Goal: Task Accomplishment & Management: Manage account settings

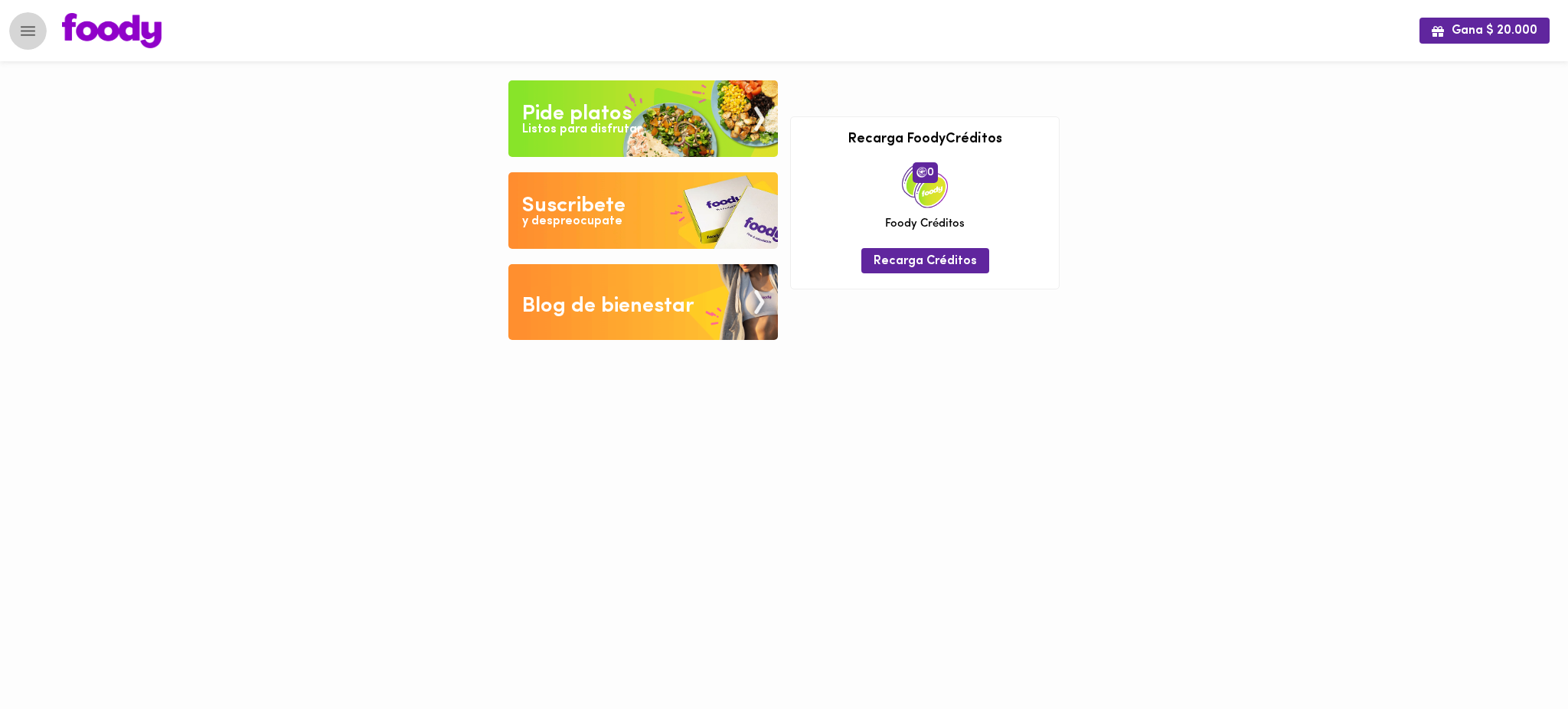
click at [25, 28] on icon "Menu" at bounding box center [28, 31] width 19 height 19
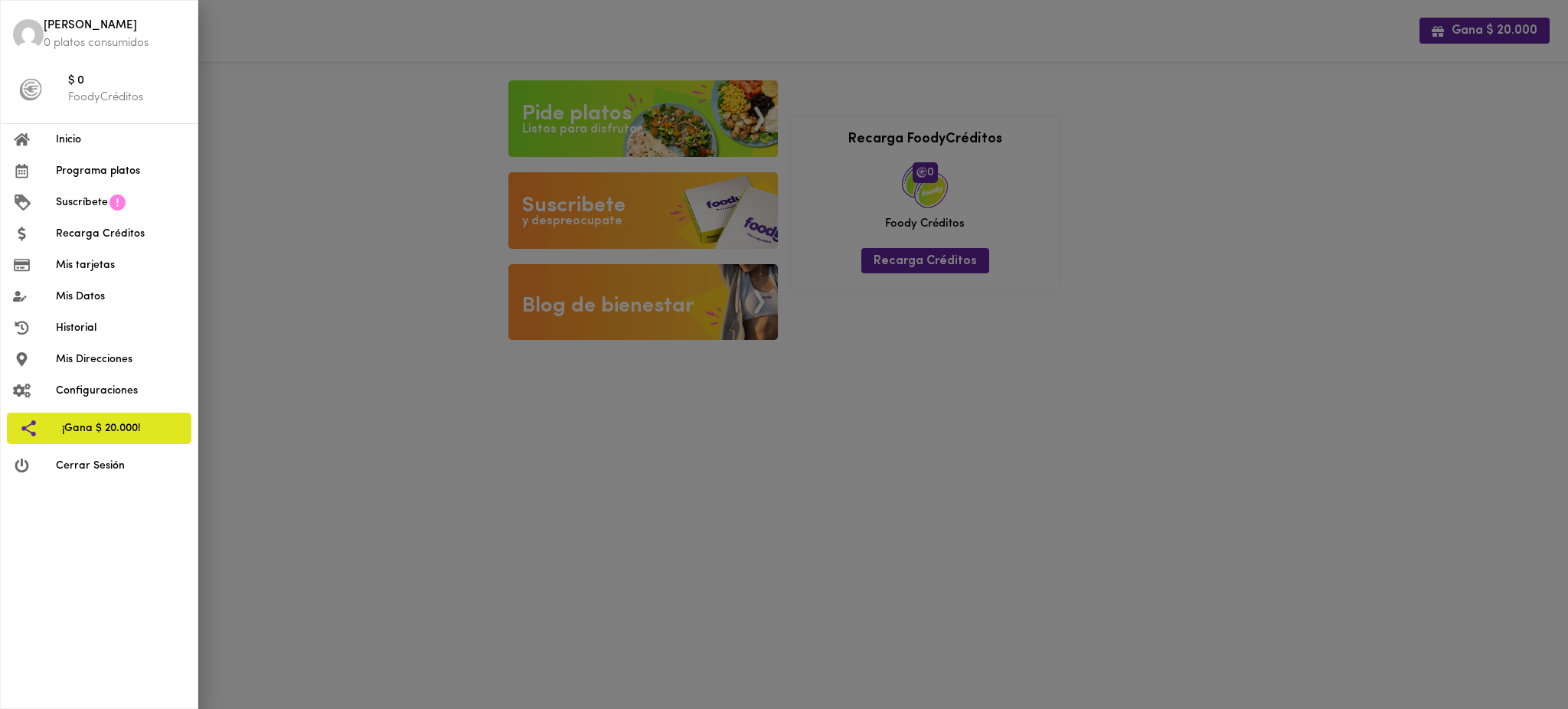
click at [113, 298] on span "Mis Datos" at bounding box center [120, 297] width 129 height 16
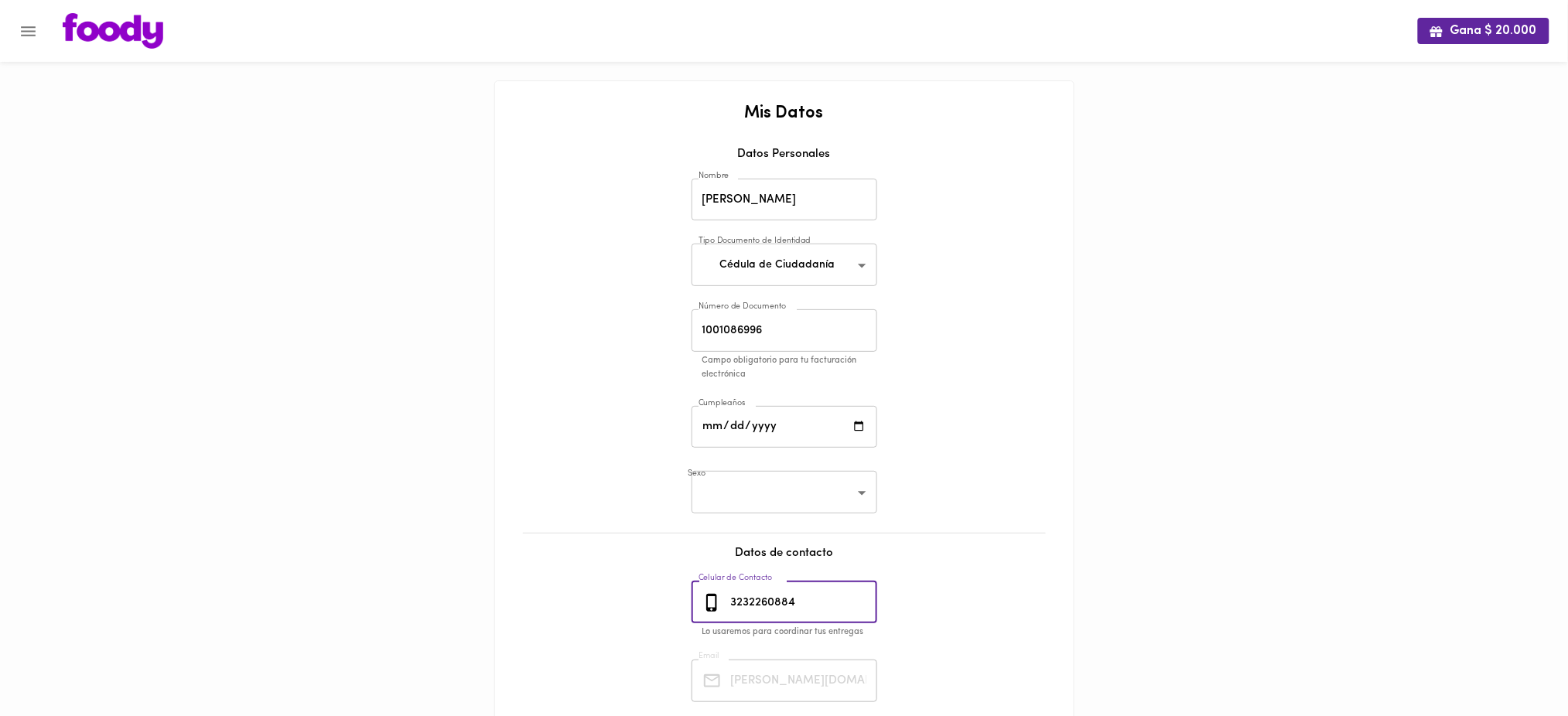
drag, startPoint x: 813, startPoint y: 598, endPoint x: 709, endPoint y: 606, distance: 104.3
click at [709, 606] on div "3232260884 Celular de Contacto" at bounding box center [784, 603] width 186 height 43
click at [29, 31] on icon "Menu" at bounding box center [29, 31] width 19 height 19
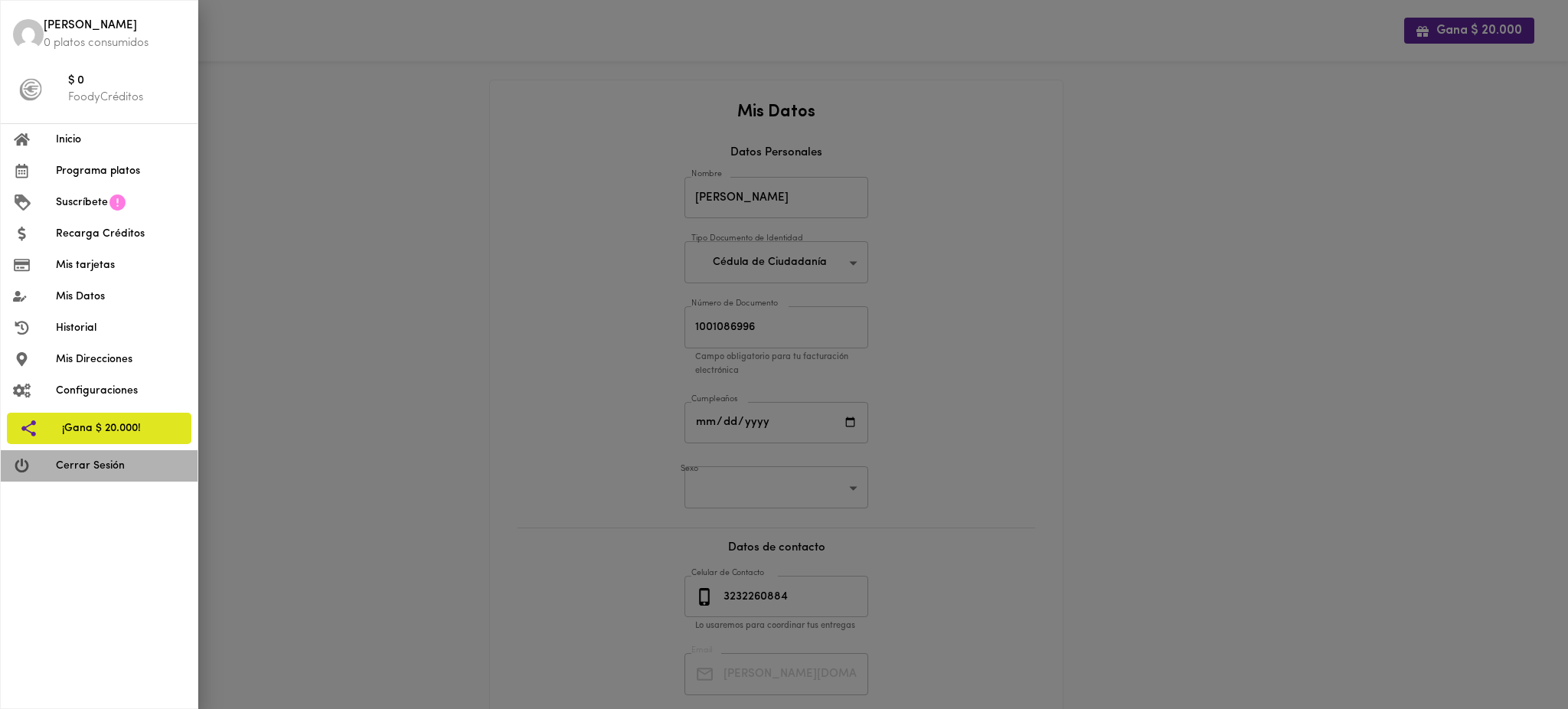
click at [96, 466] on span "Cerrar Sesión" at bounding box center [120, 465] width 129 height 16
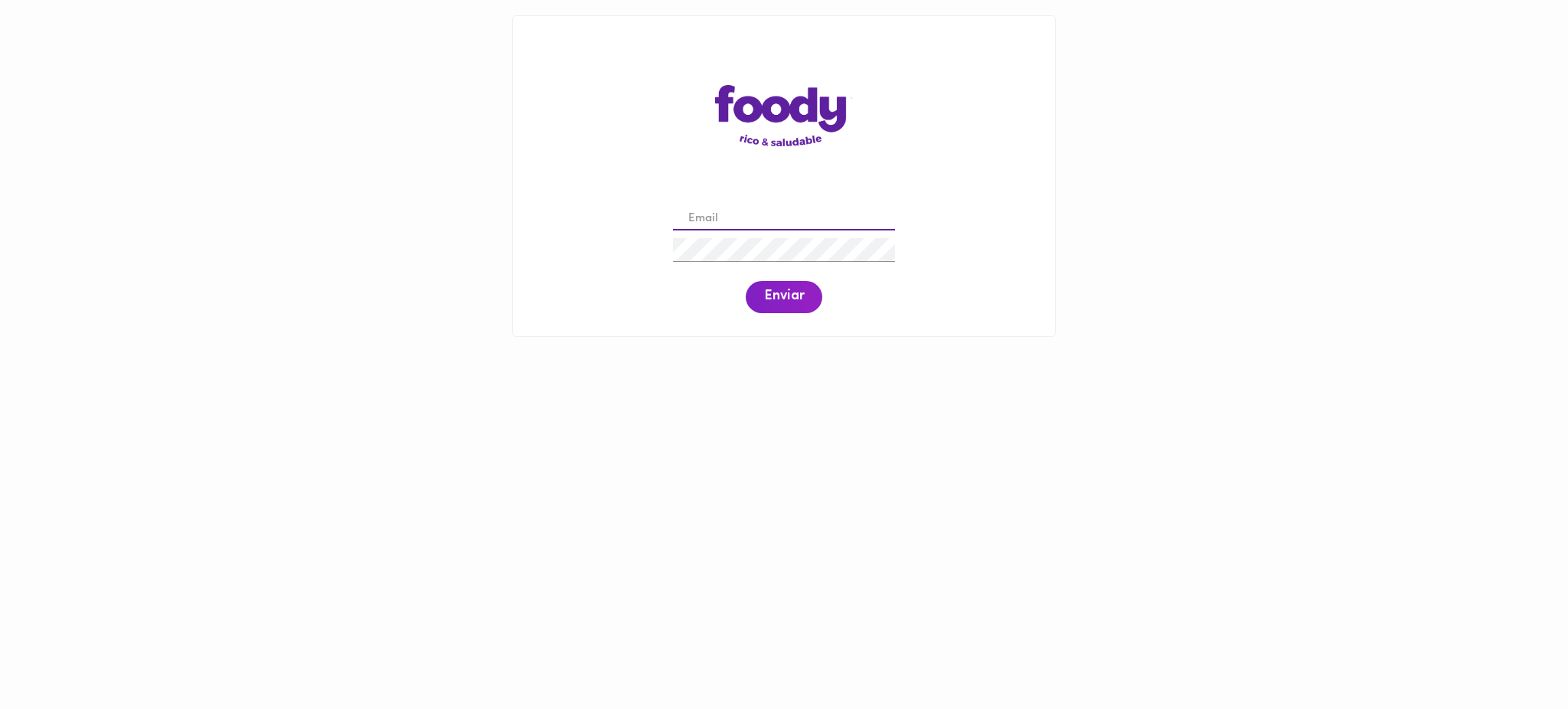
click at [725, 215] on input "email" at bounding box center [784, 218] width 222 height 24
paste input "[EMAIL_ADDRESS][DOMAIN_NAME]"
type input "[EMAIL_ADDRESS][DOMAIN_NAME]"
click at [793, 293] on span "Enviar" at bounding box center [784, 298] width 40 height 17
